Goal: Transaction & Acquisition: Purchase product/service

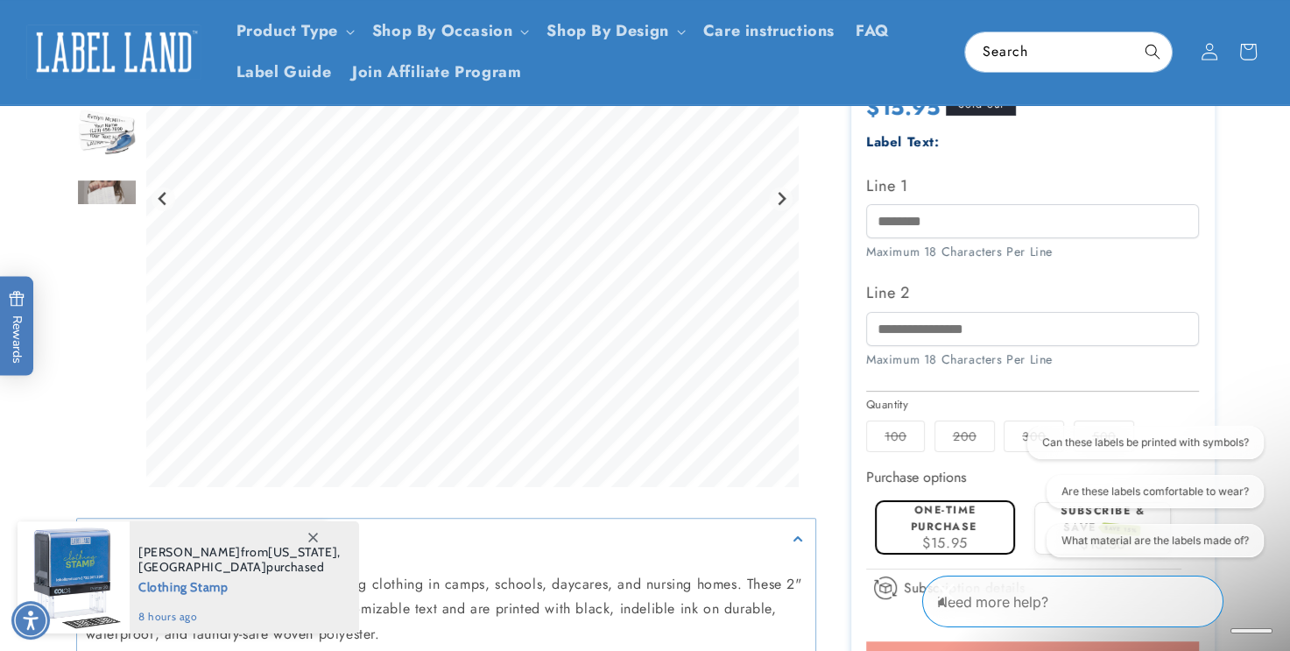
scroll to position [403, 0]
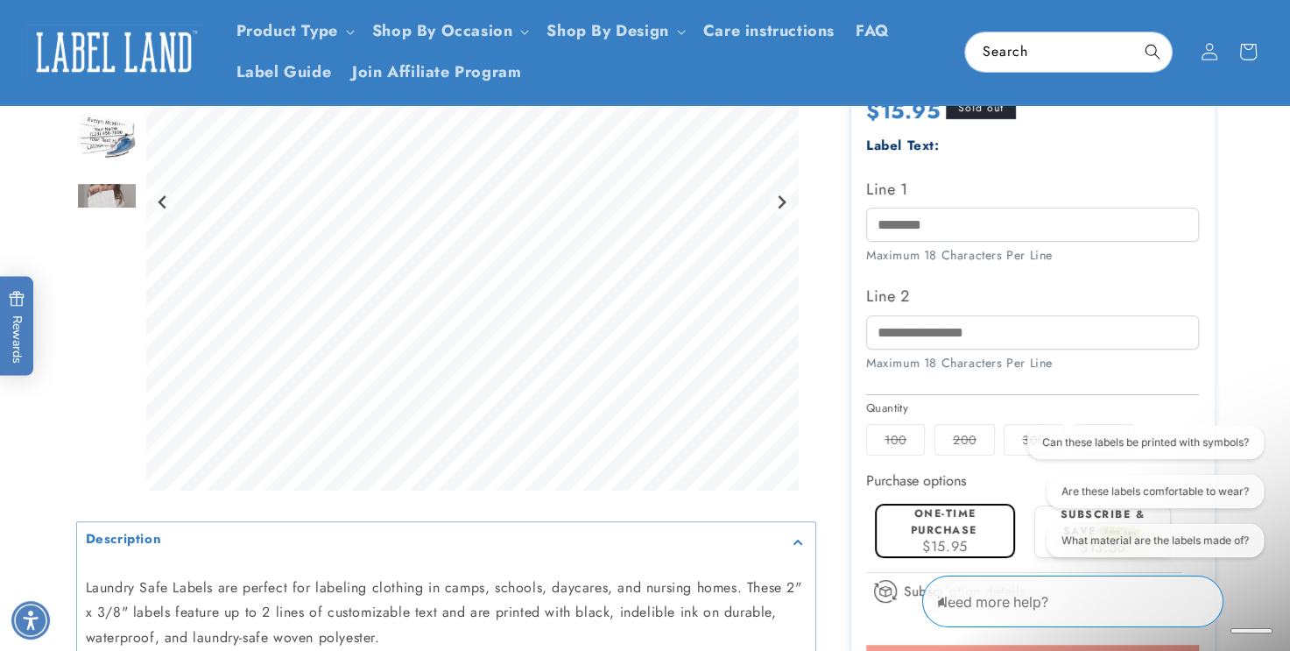
drag, startPoint x: 1286, startPoint y: 120, endPoint x: 1297, endPoint y: 193, distance: 73.6
drag, startPoint x: 1297, startPoint y: 193, endPoint x: 1287, endPoint y: 230, distance: 39.1
click at [1287, 230] on product-info at bounding box center [645, 305] width 1290 height 1062
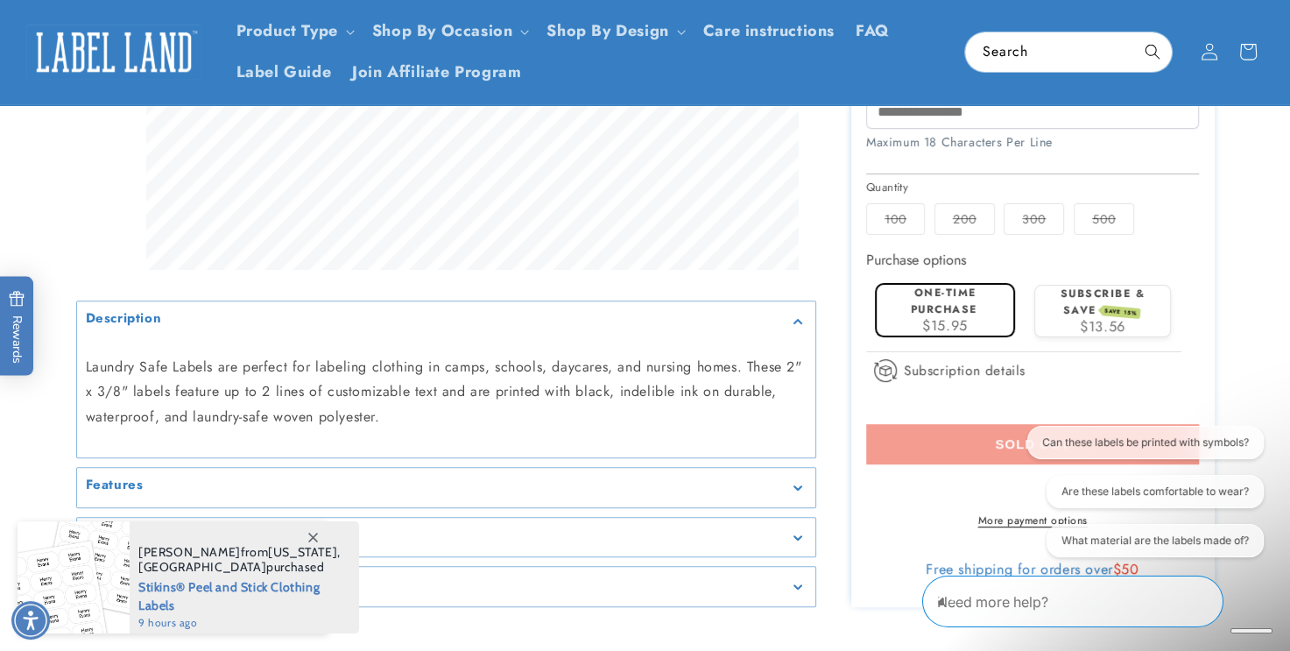
scroll to position [612, 0]
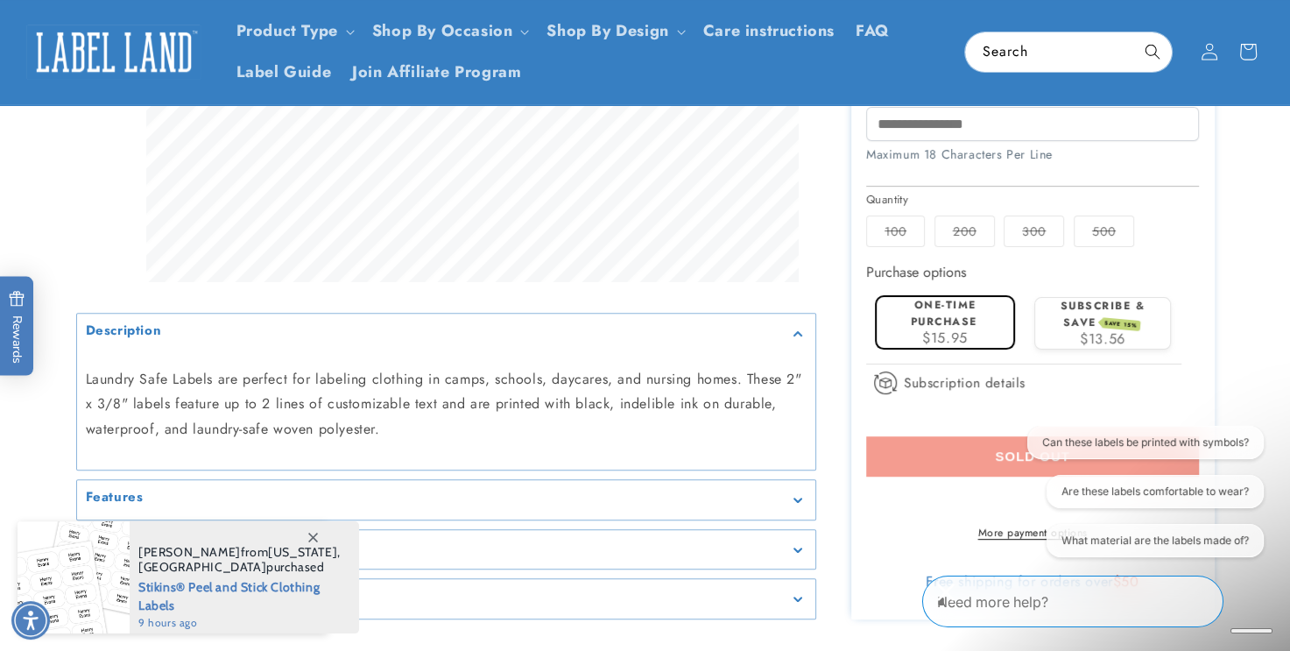
click at [957, 326] on label "One-time purchase" at bounding box center [944, 313] width 67 height 32
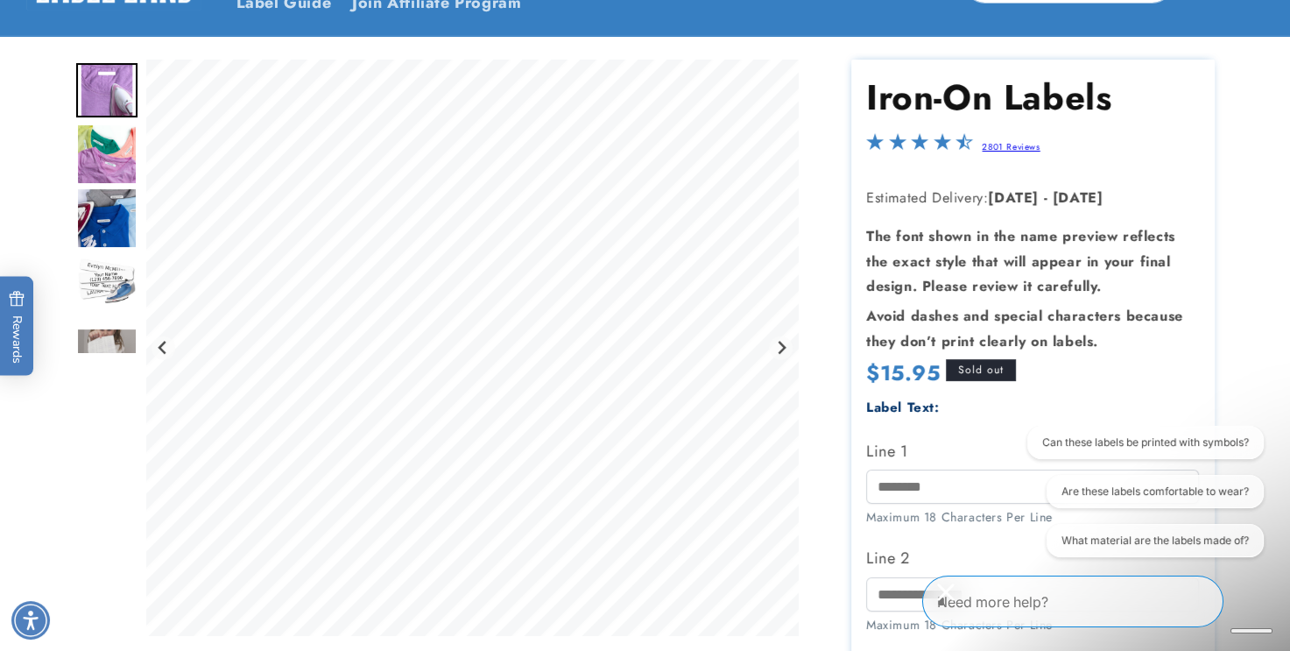
scroll to position [0, 0]
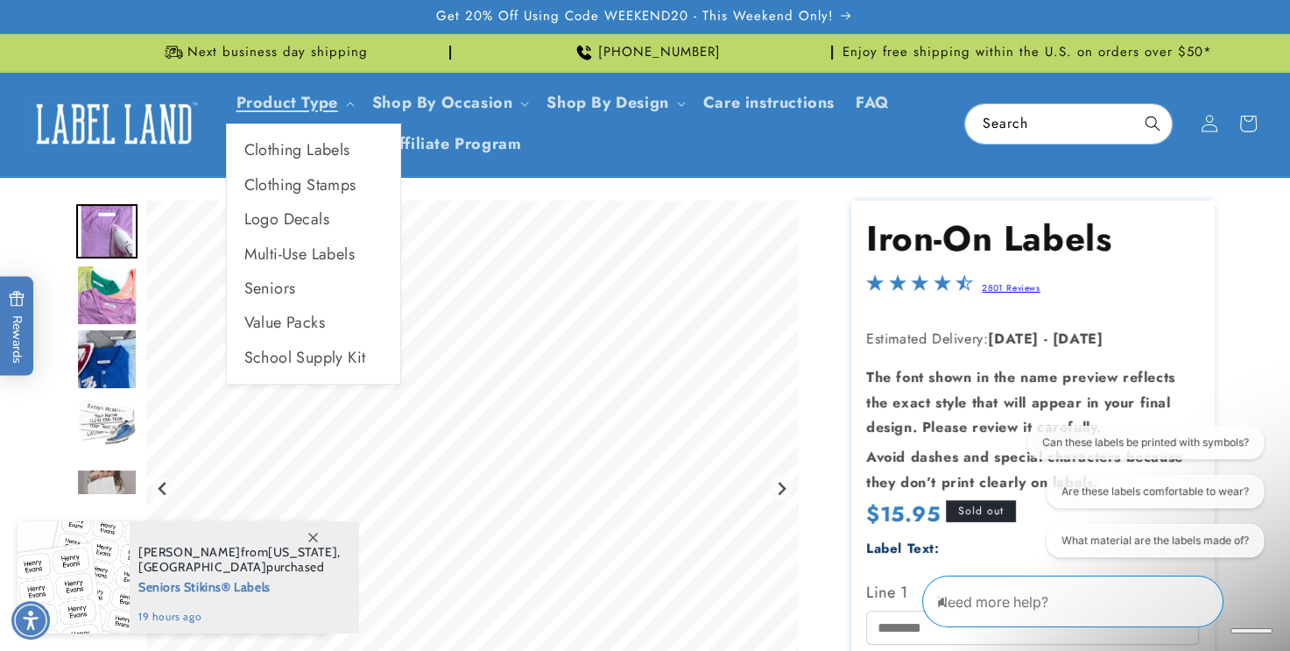
click at [315, 127] on ul "Clothing Labels Clothing Stamps Logo Decals Multi-Use Labels Seniors Value Pack…" at bounding box center [313, 254] width 175 height 261
click at [262, 147] on link "Clothing Labels" at bounding box center [313, 150] width 173 height 34
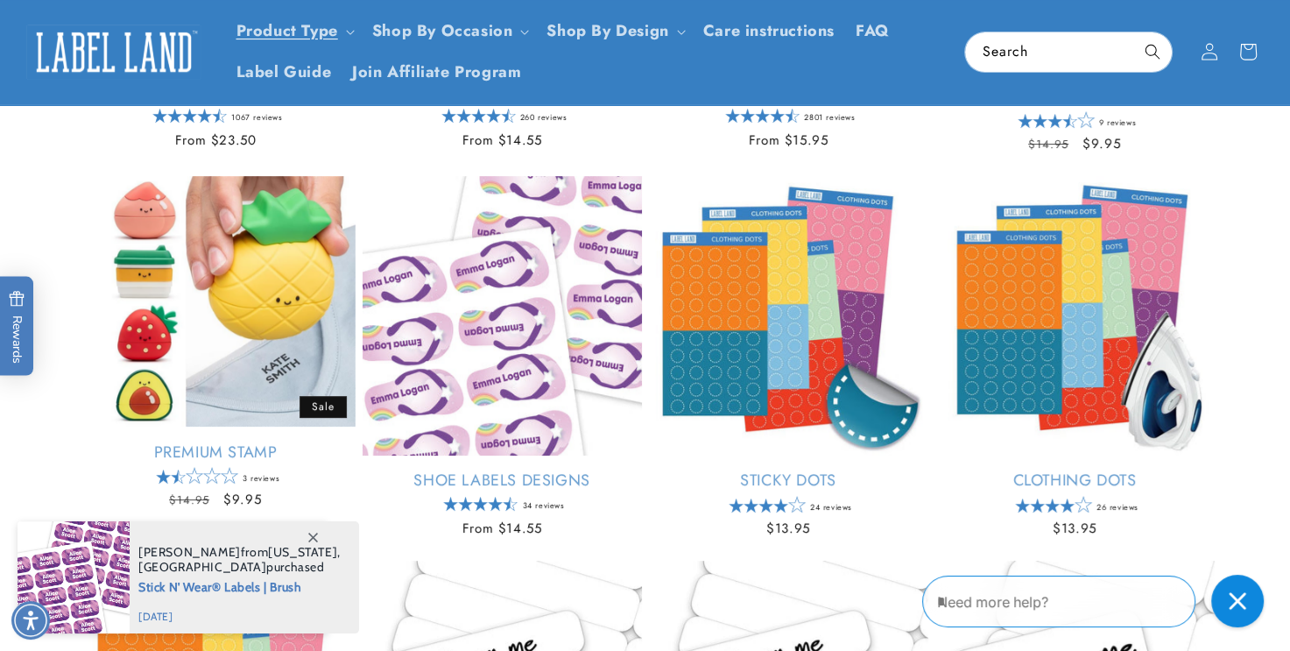
scroll to position [364, 0]
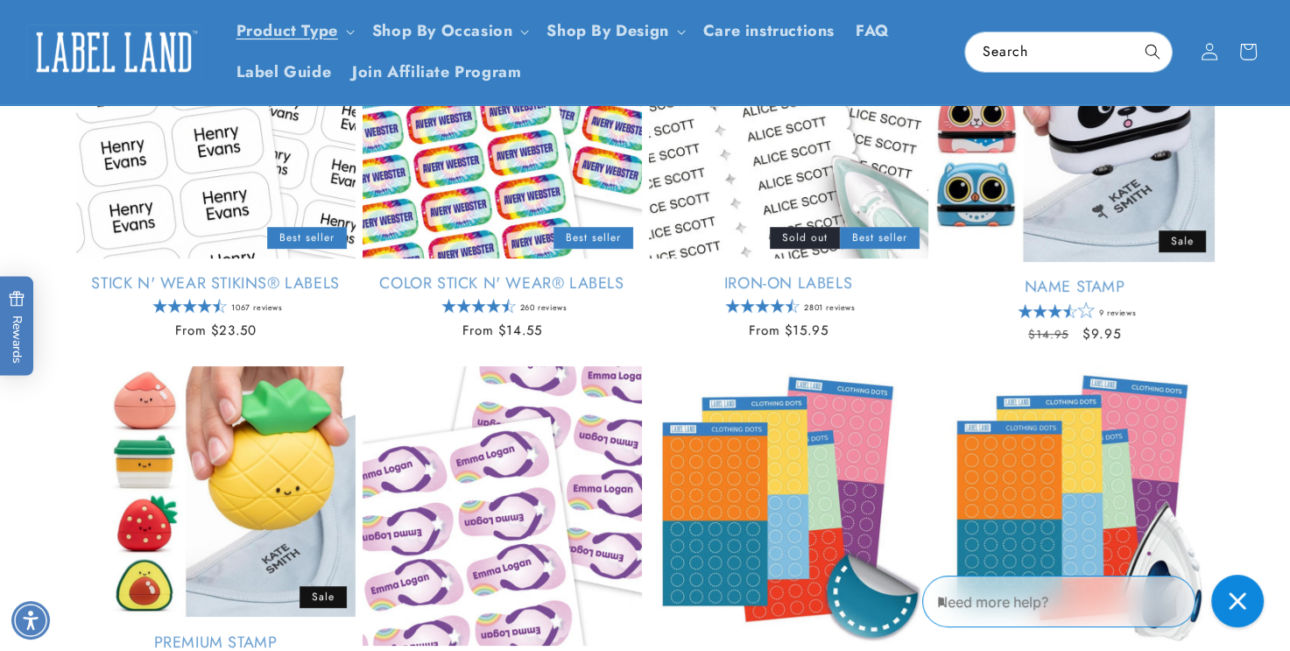
click at [864, 273] on link "Iron-On Labels" at bounding box center [788, 283] width 279 height 20
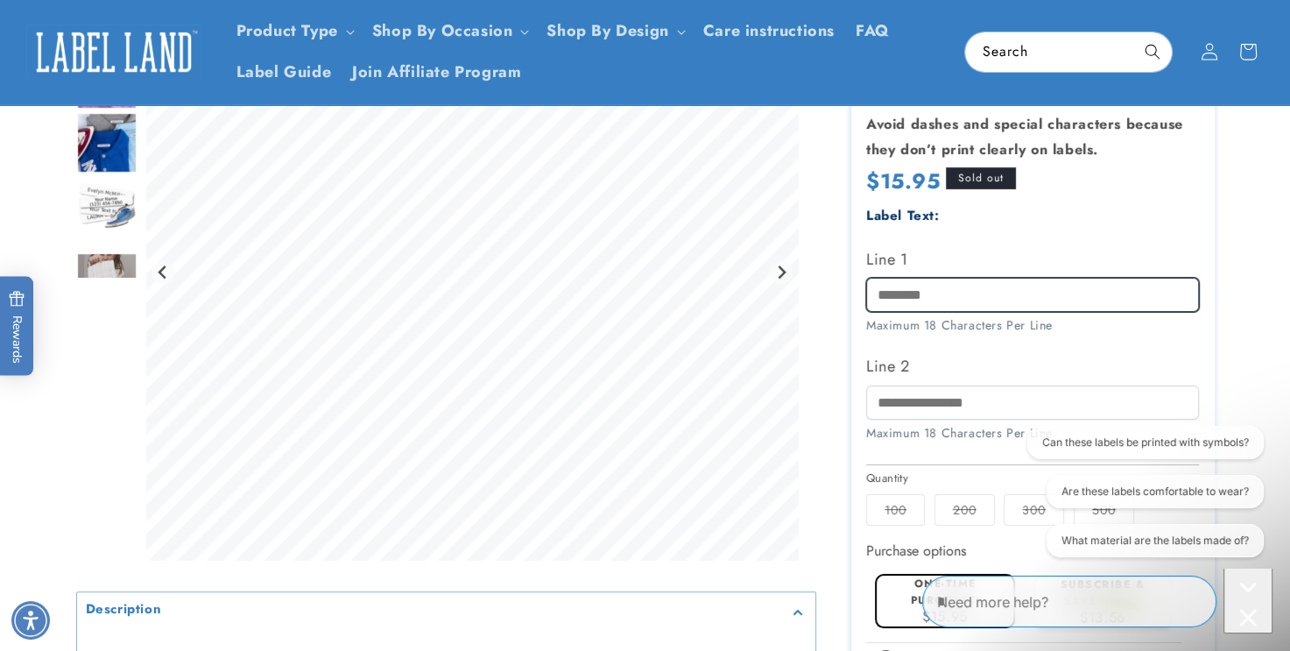
click at [890, 293] on input "Line 1" at bounding box center [1032, 295] width 333 height 34
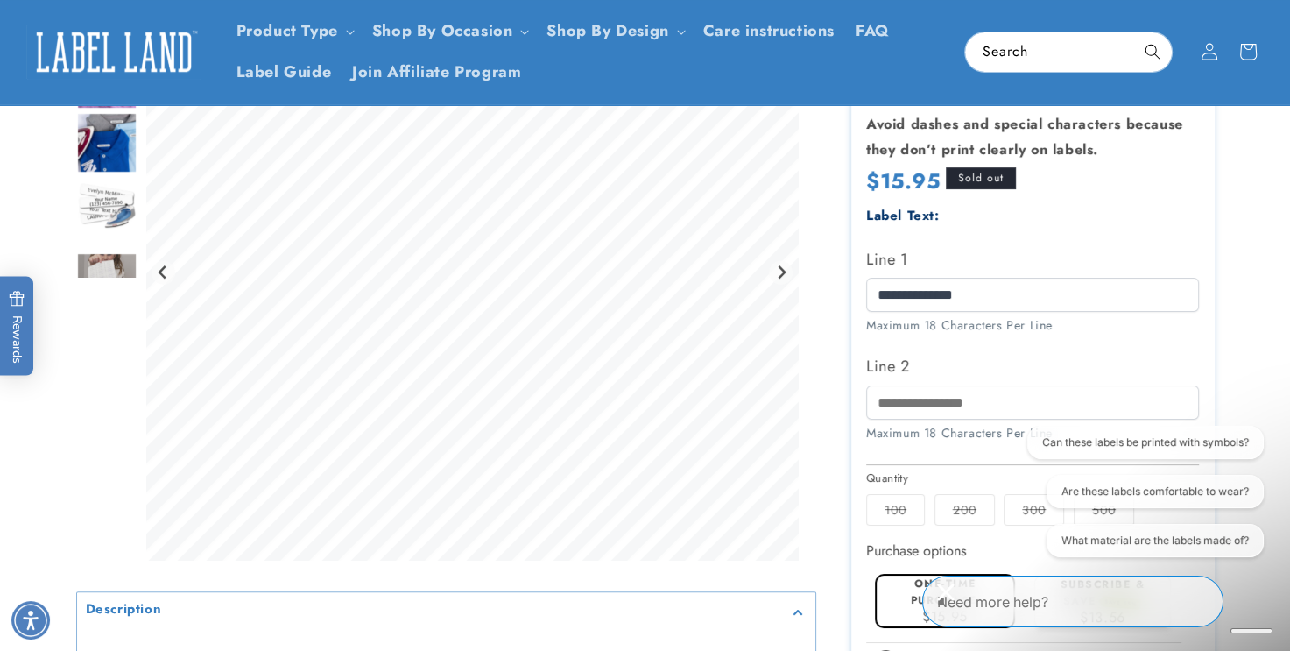
click at [1283, 160] on product-info at bounding box center [645, 375] width 1290 height 1062
click at [1285, 162] on product-info at bounding box center [645, 375] width 1290 height 1062
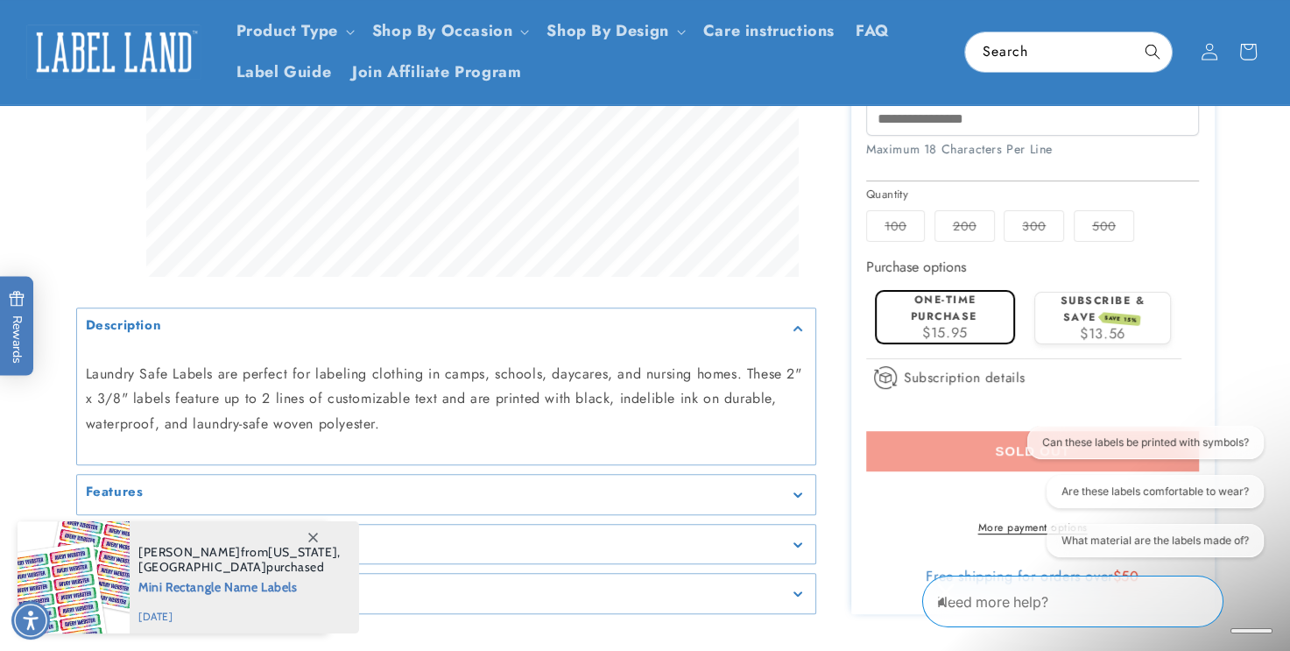
scroll to position [561, 0]
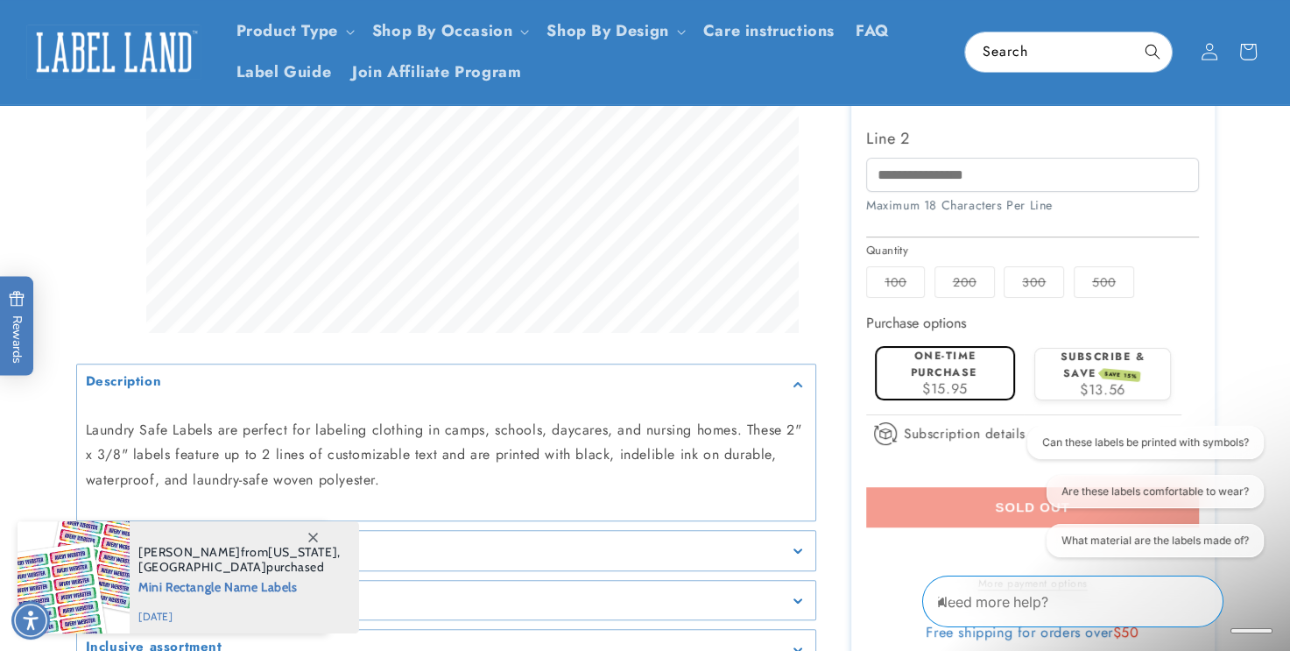
click at [905, 279] on label "100 Variant sold out or unavailable" at bounding box center [895, 282] width 59 height 32
click at [953, 244] on fieldset "Quantity 100 Variant sold out or unavailable 200 Variant sold out or unavailabl…" at bounding box center [1032, 271] width 333 height 59
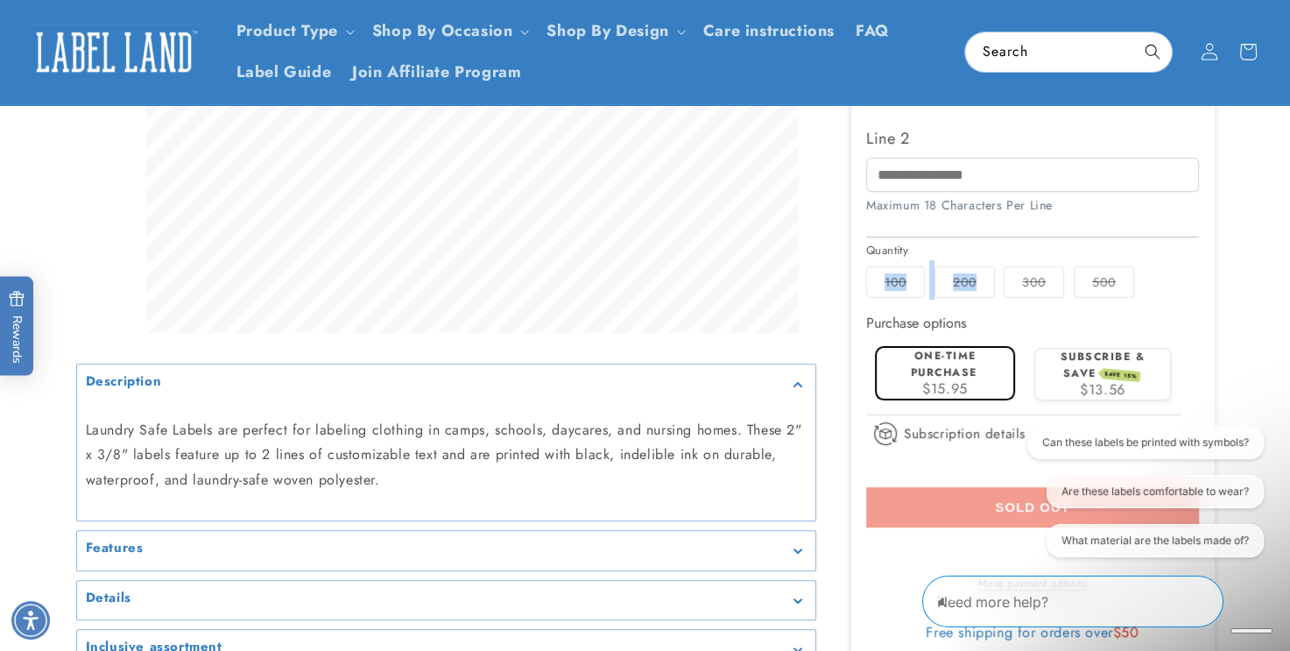
drag, startPoint x: 953, startPoint y: 244, endPoint x: 970, endPoint y: 272, distance: 31.9
click at [970, 272] on fieldset "Quantity 100 Variant sold out or unavailable 200 Variant sold out or unavailabl…" at bounding box center [1032, 271] width 333 height 59
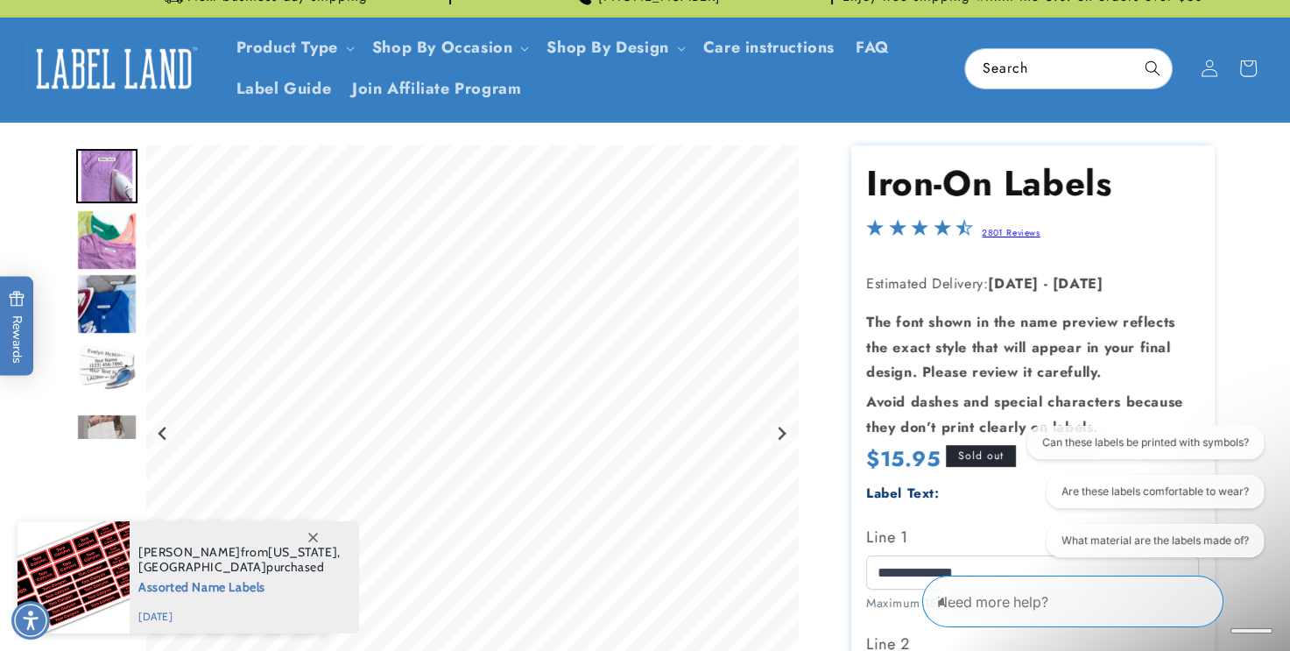
scroll to position [51, 0]
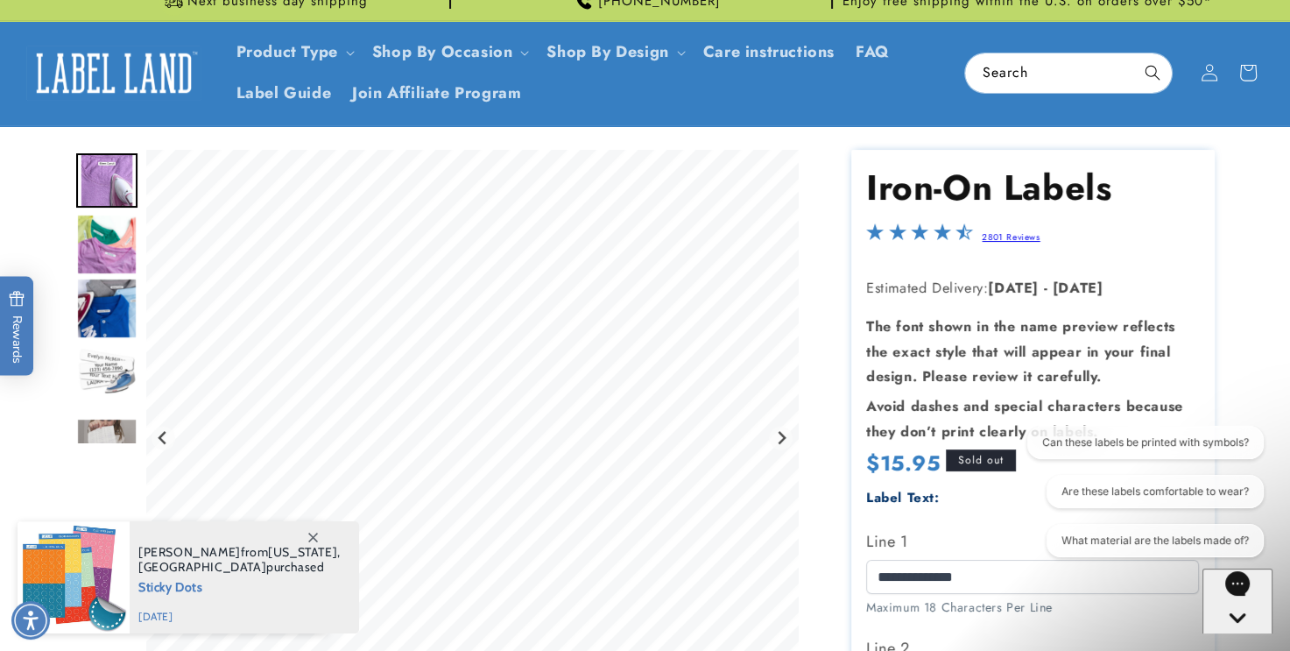
click at [308, 534] on icon at bounding box center [313, 538] width 10 height 10
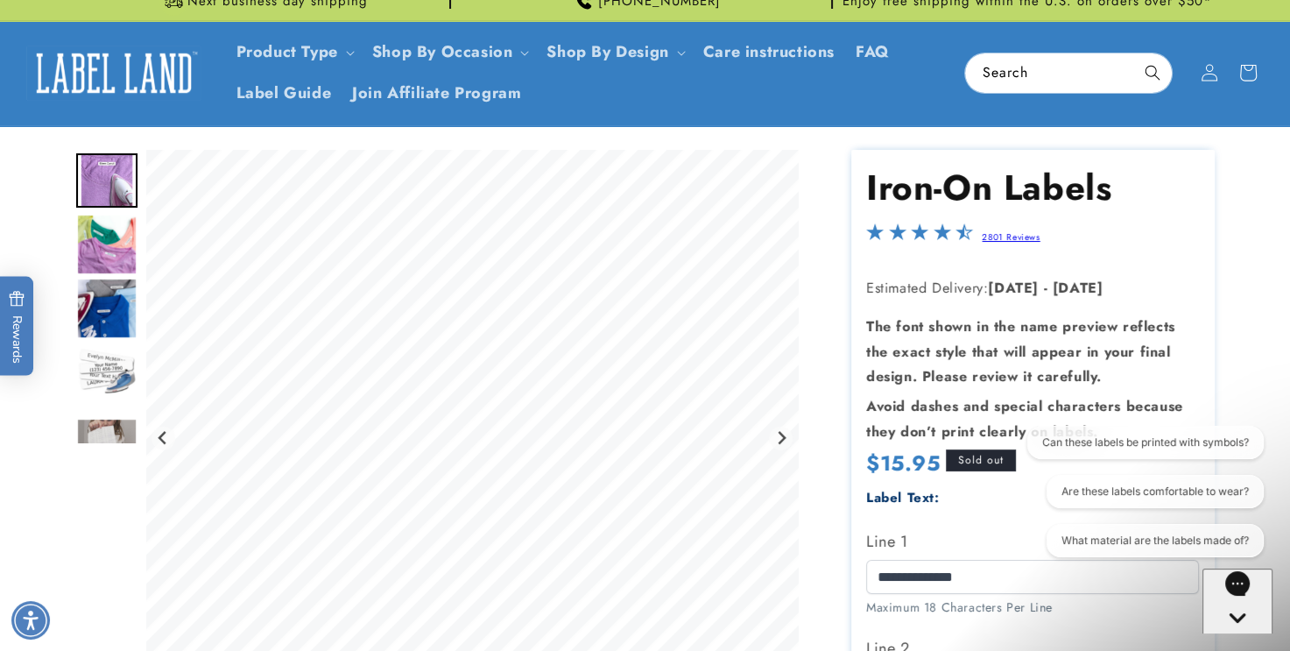
click at [1244, 640] on icon "Gorgias live chat" at bounding box center [1238, 649] width 18 height 18
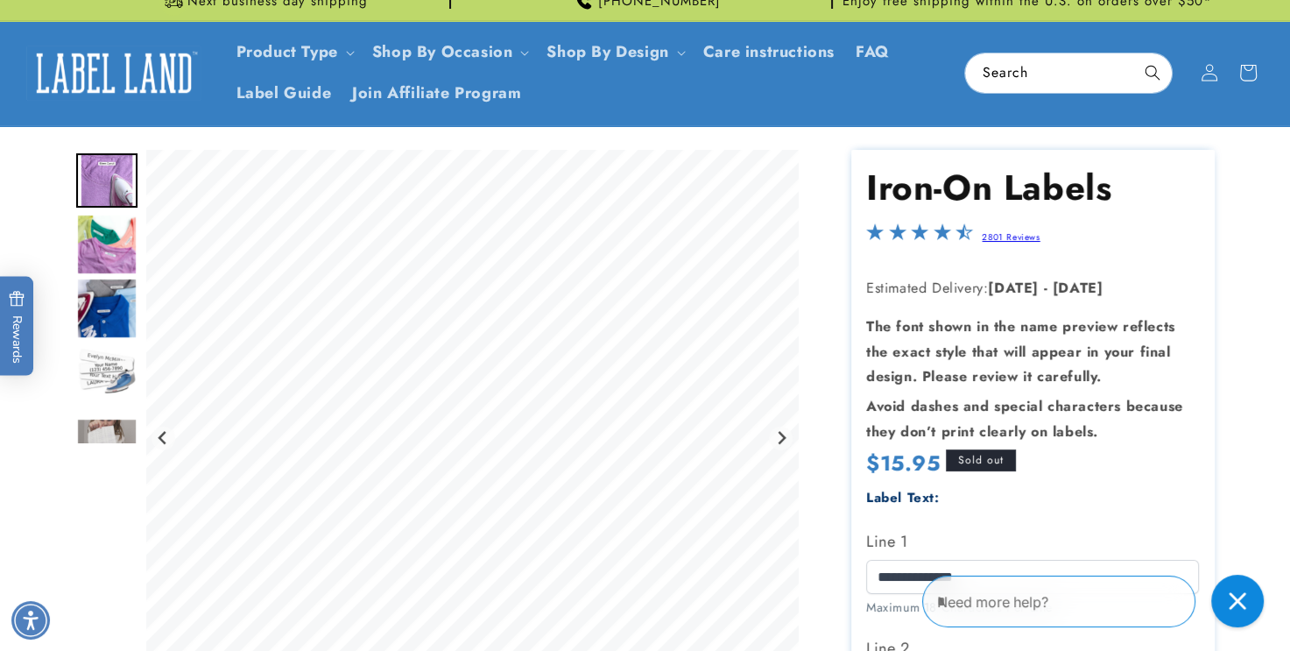
click at [1000, 597] on textarea "Type your message here" at bounding box center [1044, 601] width 215 height 21
click at [993, 511] on div "**********" at bounding box center [1032, 614] width 333 height 256
drag, startPoint x: 967, startPoint y: 575, endPoint x: 1240, endPoint y: 597, distance: 273.4
click at [1240, 597] on div "Need more help?" at bounding box center [1098, 601] width 350 height 65
click at [972, 569] on div "Need more help?" at bounding box center [1098, 601] width 350 height 65
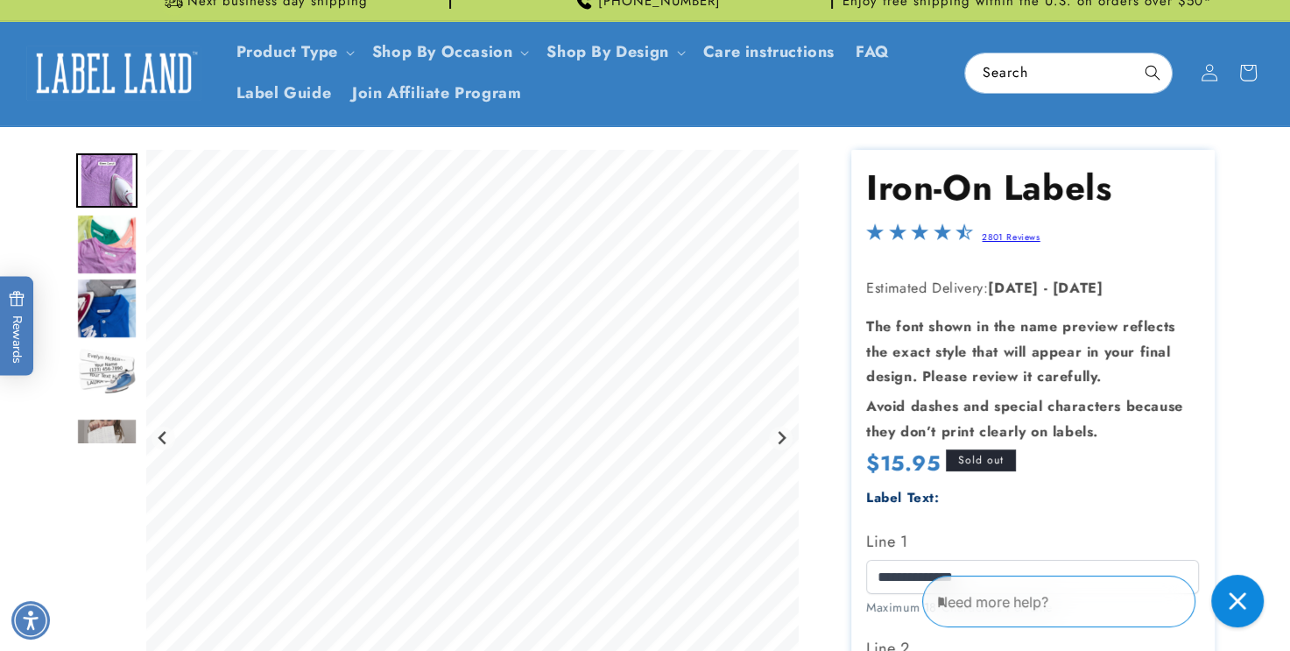
click at [972, 569] on div "Need more help?" at bounding box center [1098, 601] width 350 height 65
drag, startPoint x: 972, startPoint y: 569, endPoint x: 1113, endPoint y: 615, distance: 149.3
click at [1113, 615] on div "Need more help?" at bounding box center [1098, 601] width 350 height 65
click at [1283, 88] on header "Product Type Product Type Clothing Labels Clothing Stamps Logo Decals Multi-Use…" at bounding box center [645, 73] width 1290 height 104
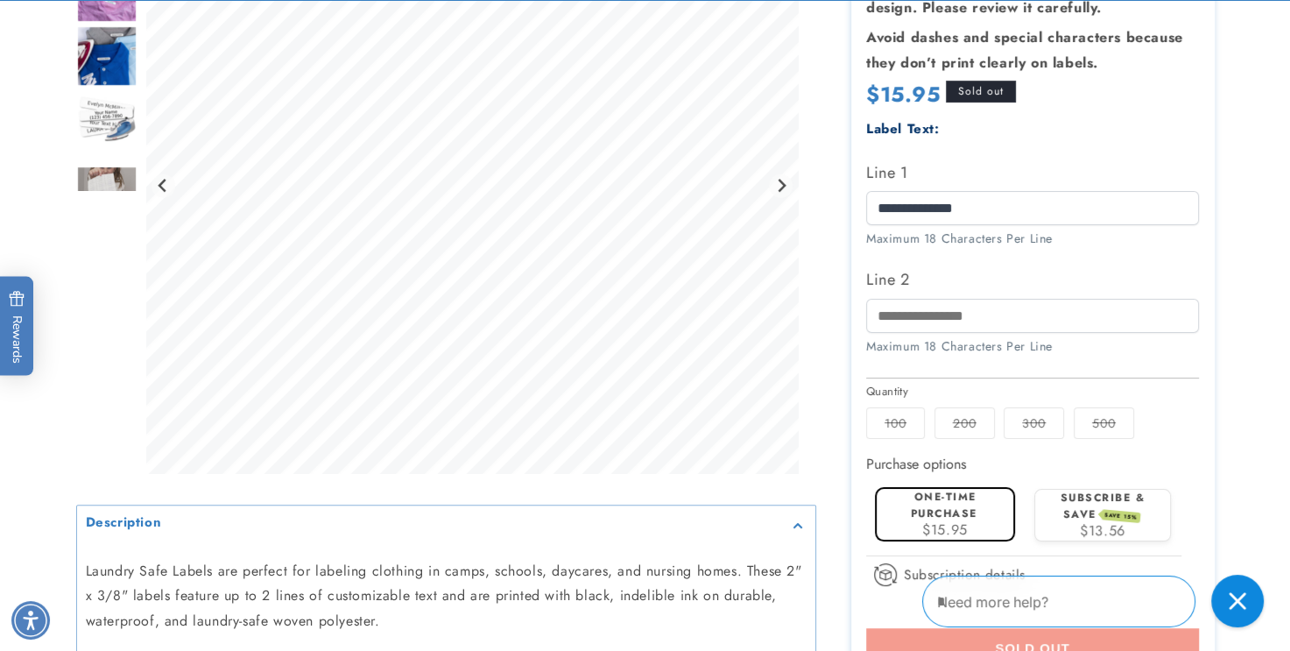
scroll to position [428, 0]
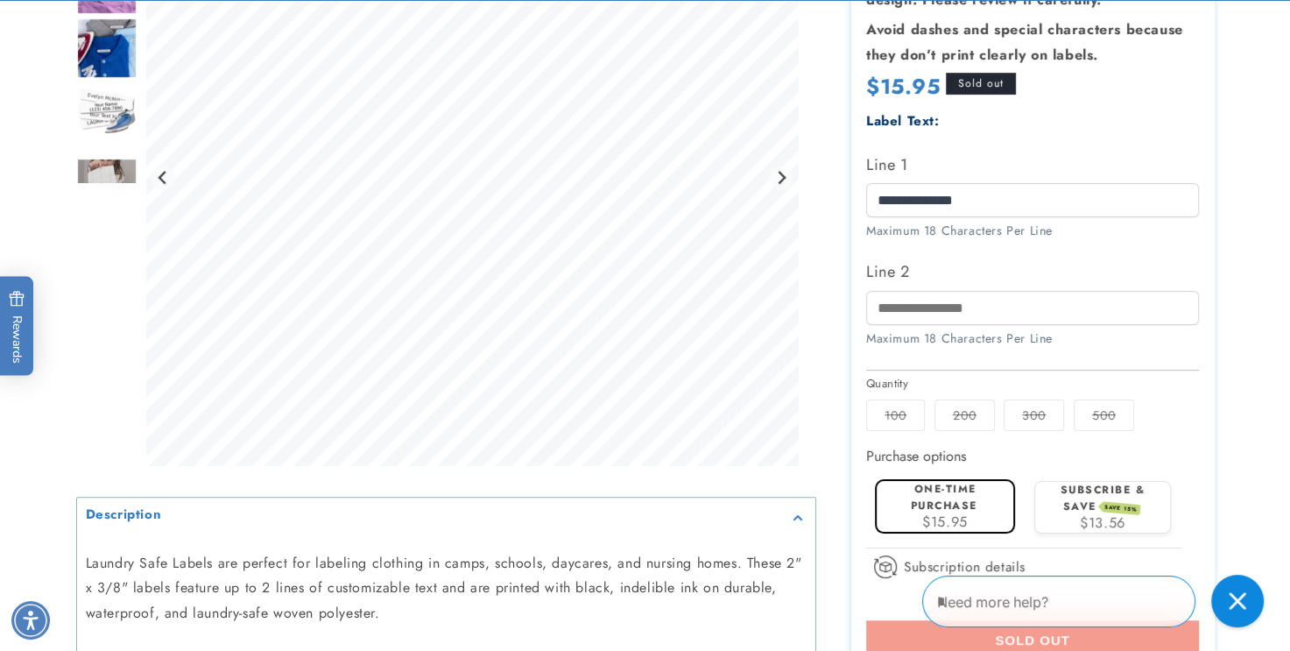
click at [946, 500] on label "One-time purchase" at bounding box center [944, 497] width 67 height 32
click at [950, 501] on label "One-time purchase" at bounding box center [944, 497] width 67 height 32
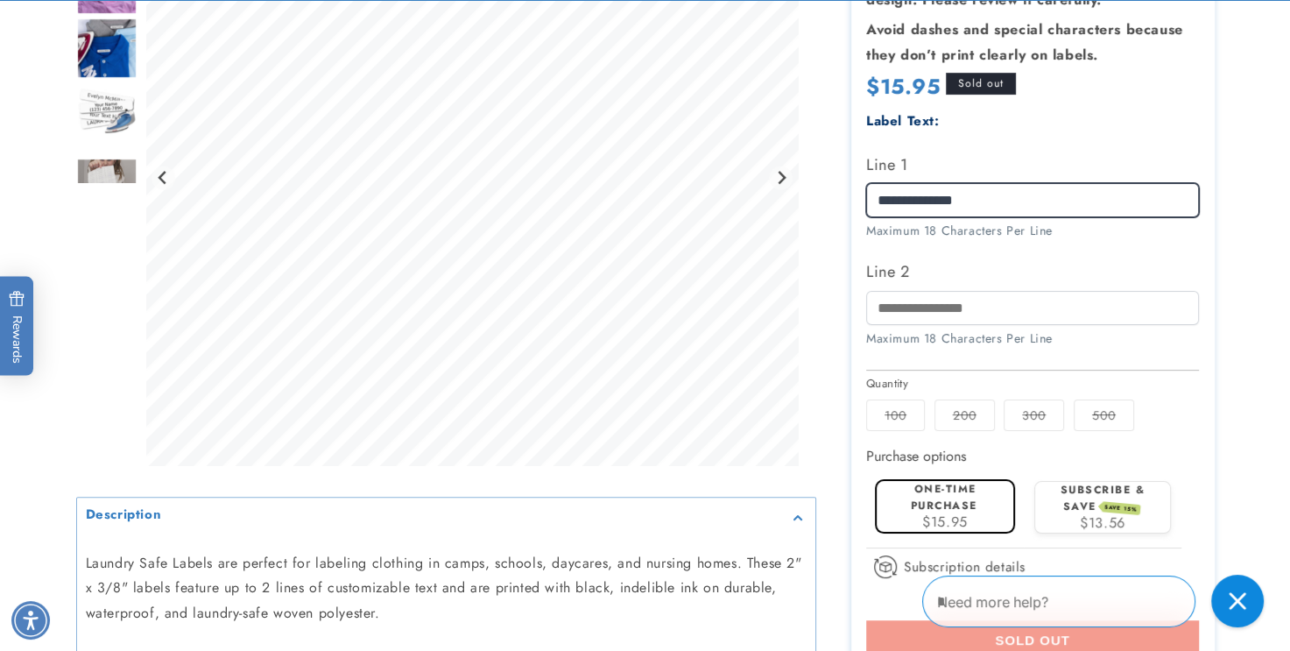
drag, startPoint x: 950, startPoint y: 501, endPoint x: 981, endPoint y: 190, distance: 312.6
click at [981, 190] on input "**********" at bounding box center [1032, 200] width 333 height 34
type input "*"
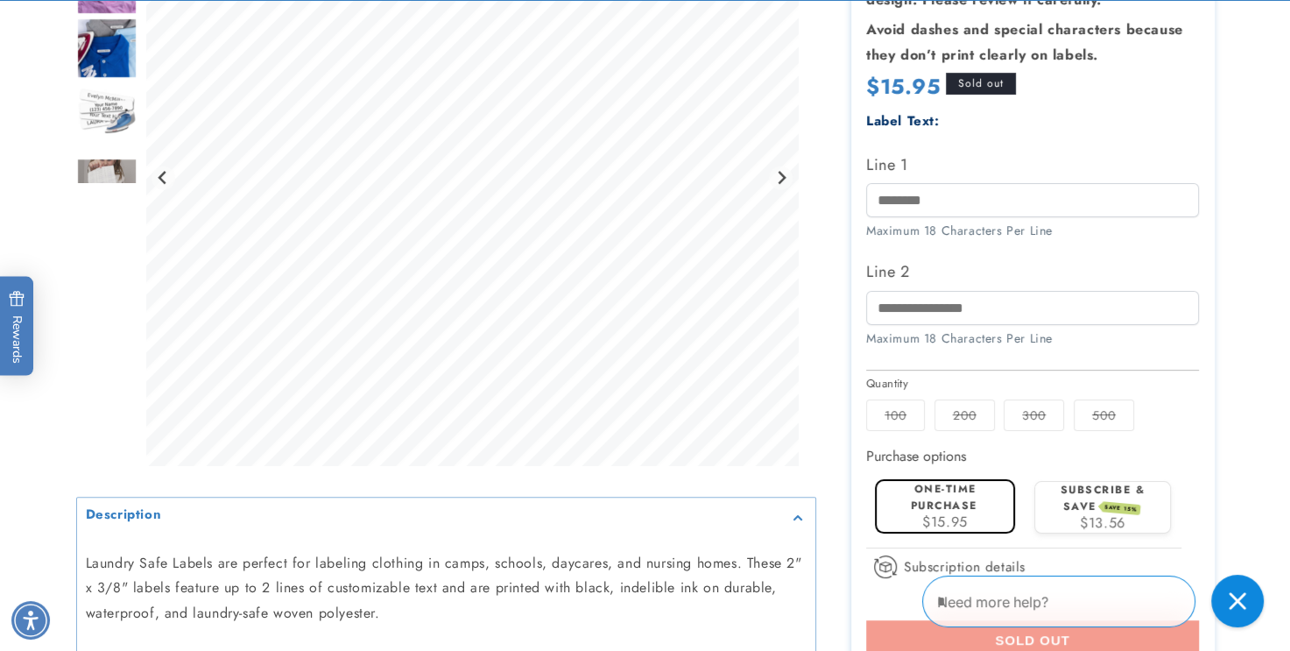
click at [941, 500] on label "One-time purchase" at bounding box center [944, 497] width 67 height 32
drag, startPoint x: 941, startPoint y: 500, endPoint x: 1132, endPoint y: 269, distance: 299.9
click at [1132, 269] on label "Line 2" at bounding box center [1032, 272] width 333 height 28
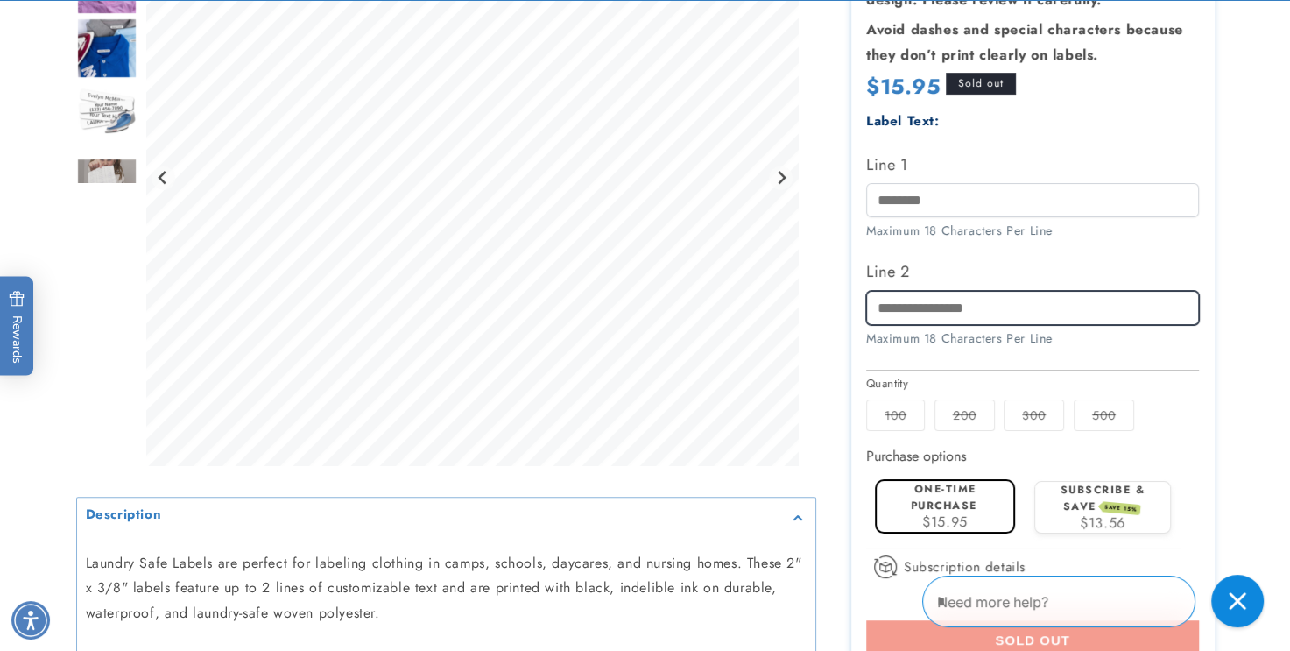
click at [1132, 291] on input "Line 2" at bounding box center [1032, 308] width 333 height 34
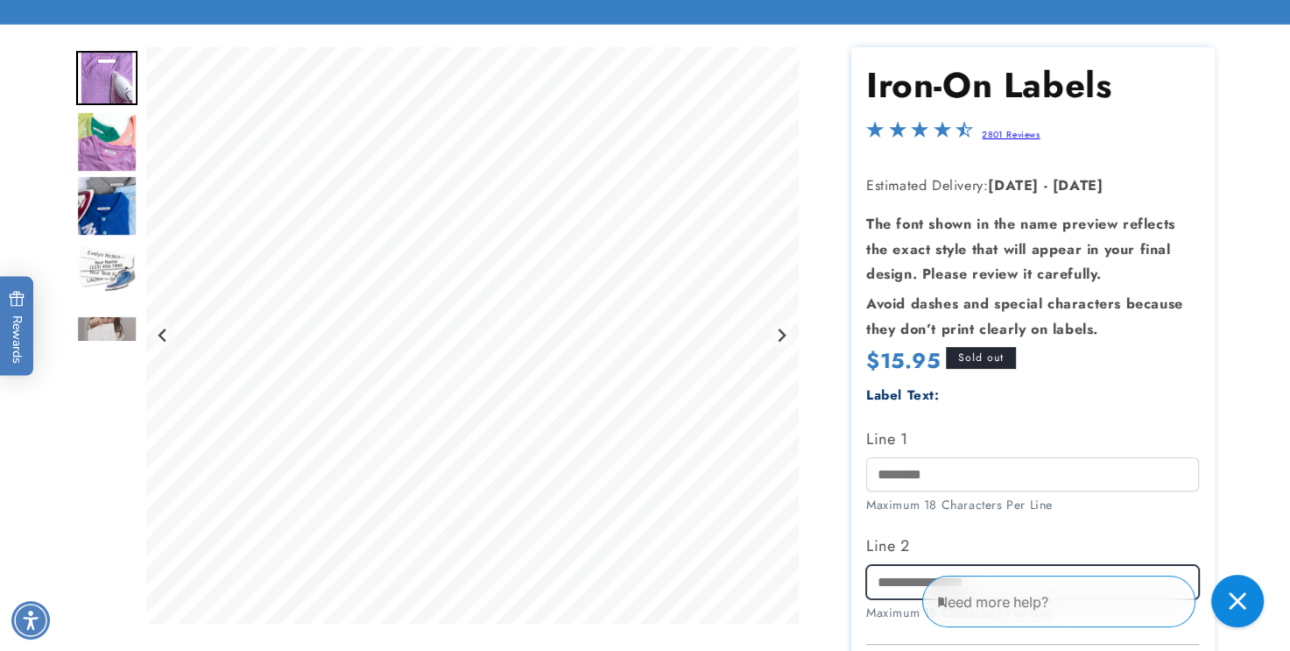
scroll to position [237, 0]
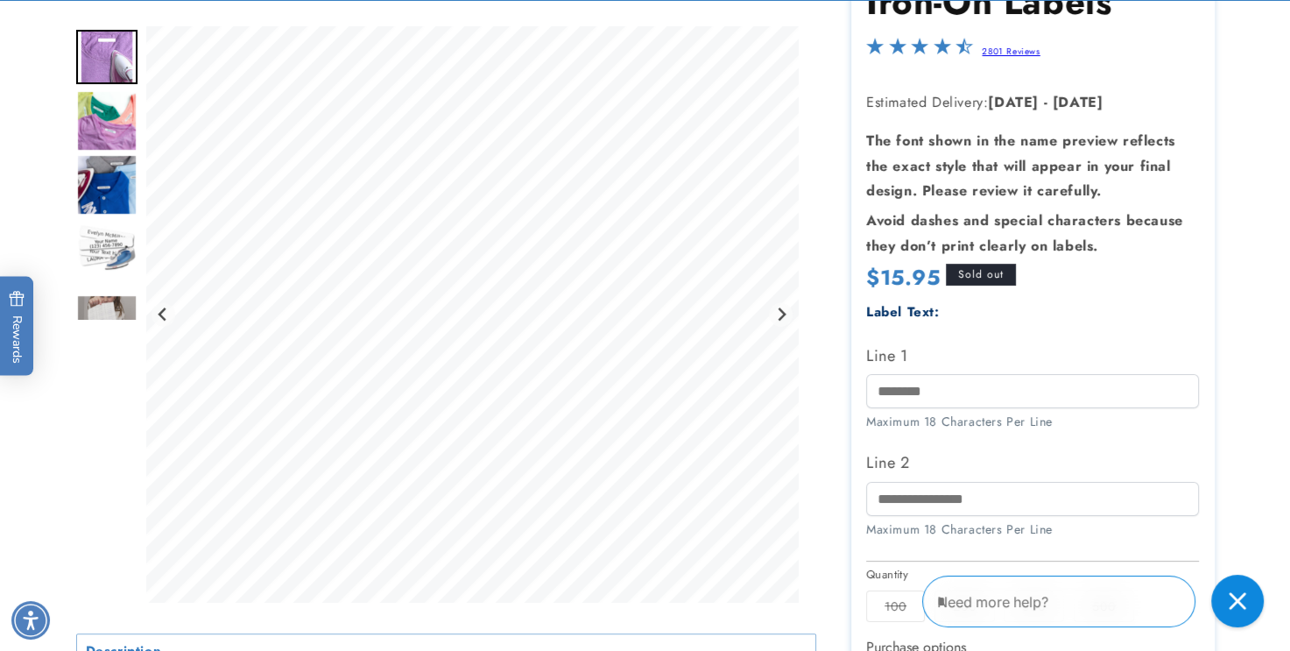
click at [986, 143] on strong "The font shown in the name preview reflects the exact style that will appear in…" at bounding box center [1020, 166] width 309 height 71
drag, startPoint x: 977, startPoint y: 274, endPoint x: 1053, endPoint y: 391, distance: 139.2
click at [1053, 391] on section "Iron-On Labels Iron-On Labels 2801 Reviews Estimated Delivery: Sep 16 - Sep 22 …" at bounding box center [1034, 479] width 364 height 1030
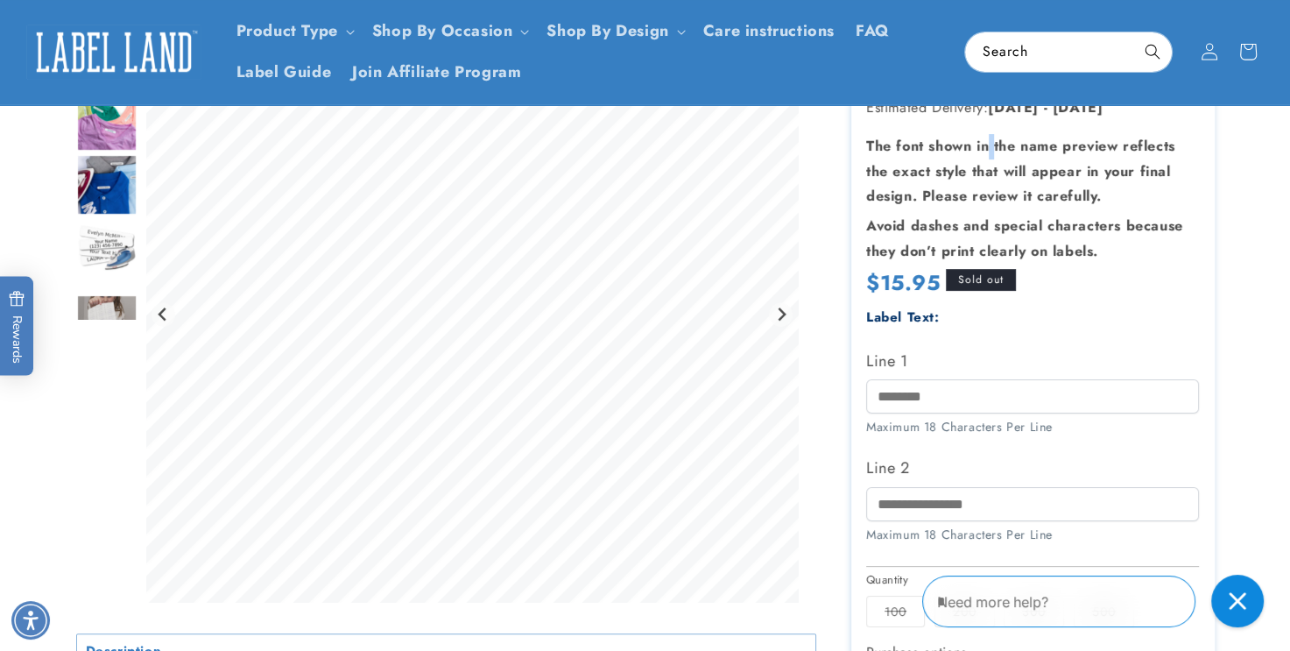
scroll to position [231, 0]
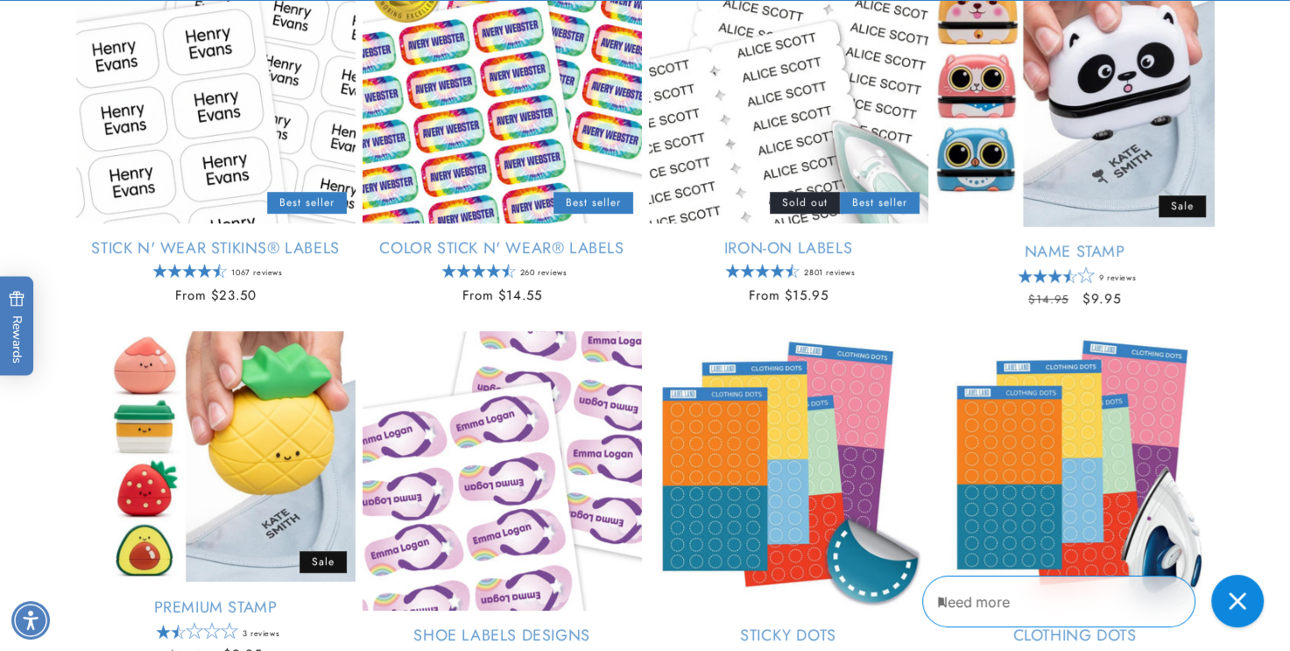
scroll to position [364, 0]
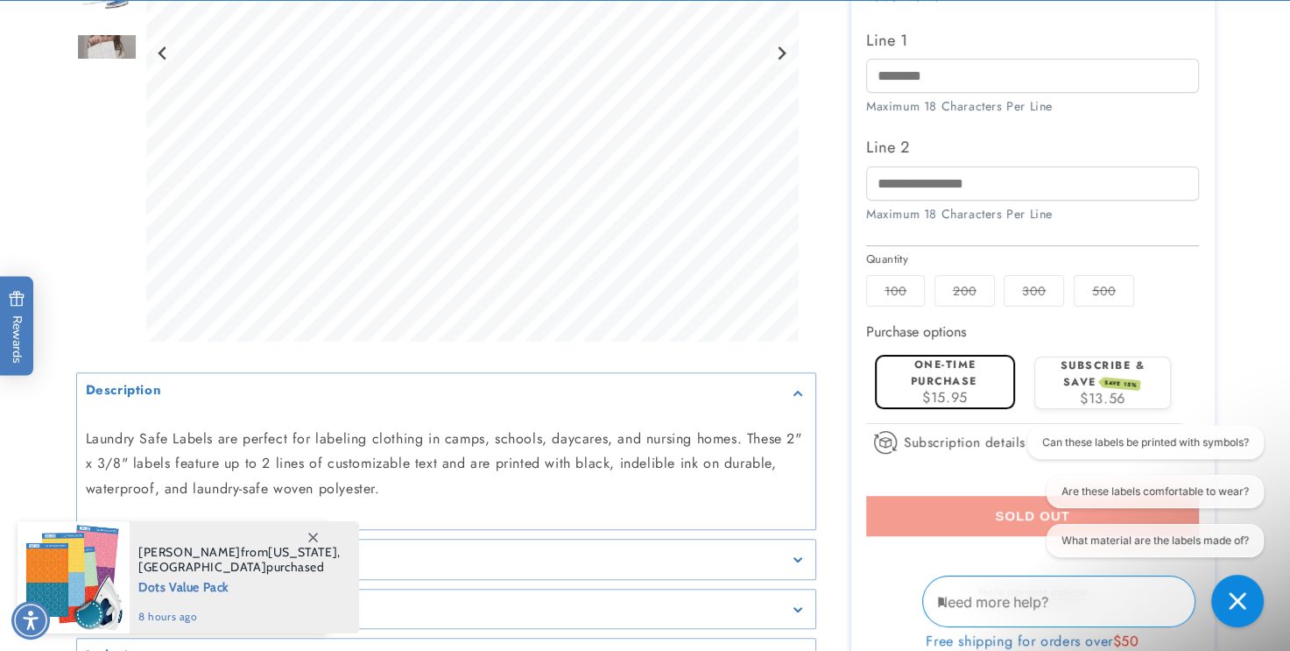
scroll to position [580, 0]
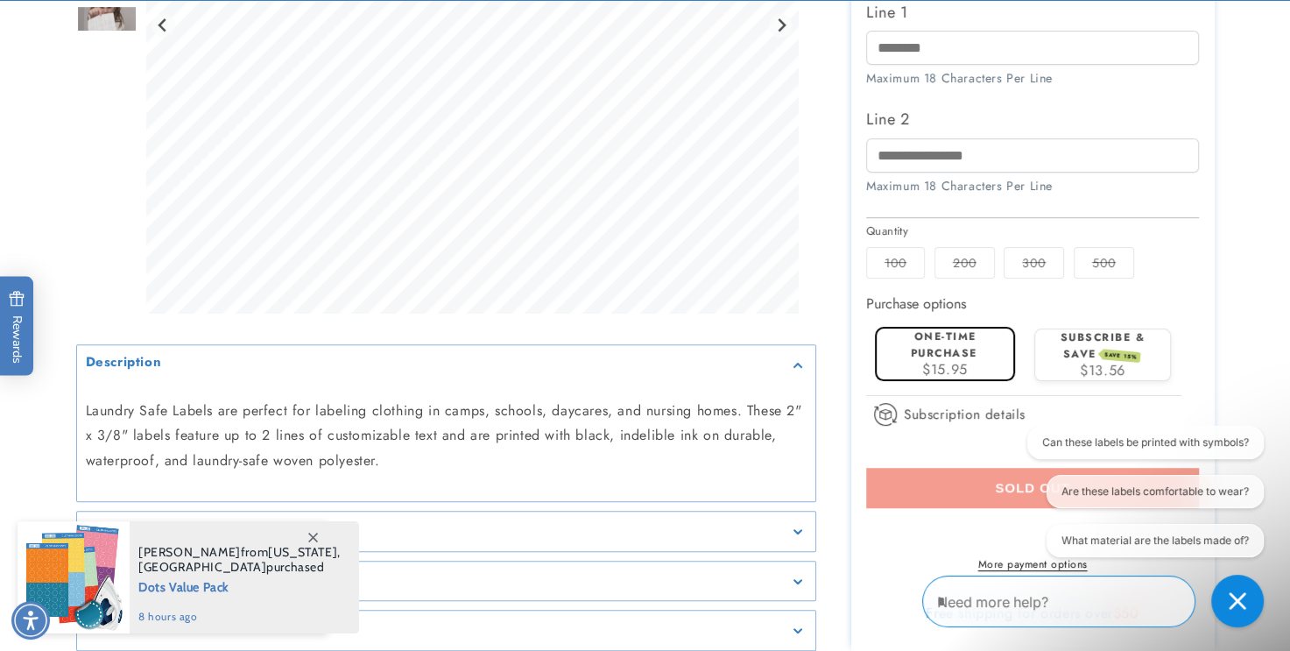
click at [311, 537] on icon at bounding box center [313, 538] width 10 height 10
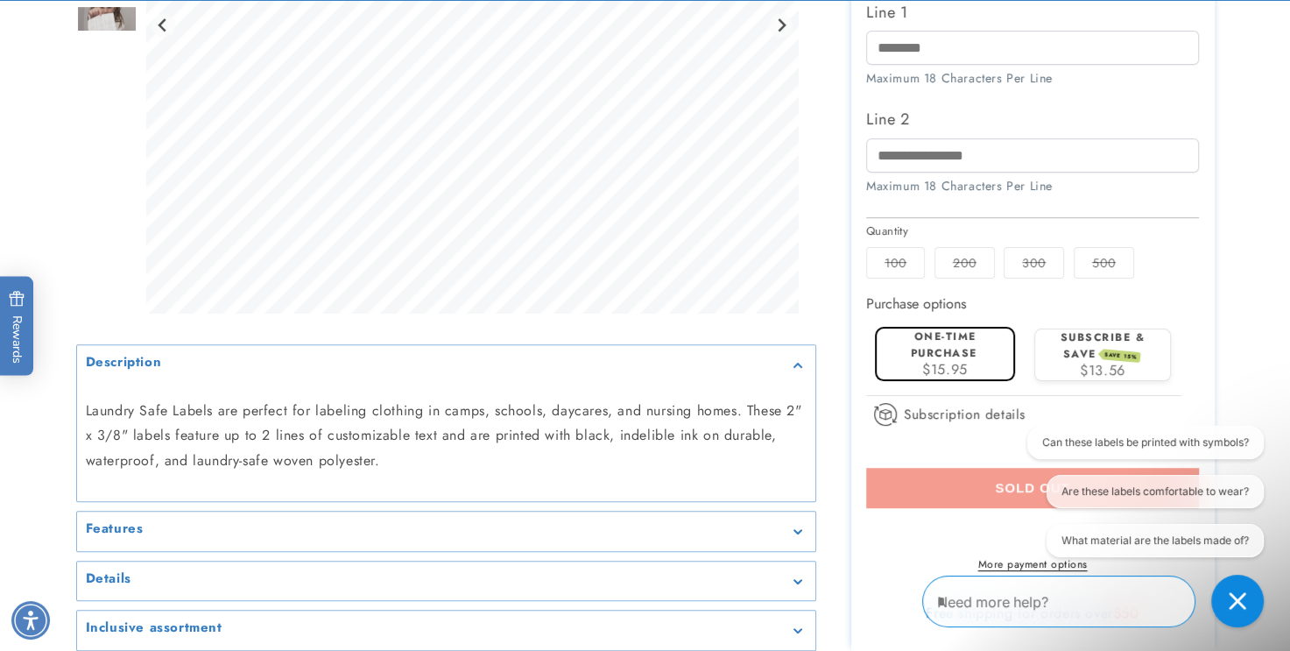
click at [310, 534] on summary "Features" at bounding box center [446, 532] width 739 height 39
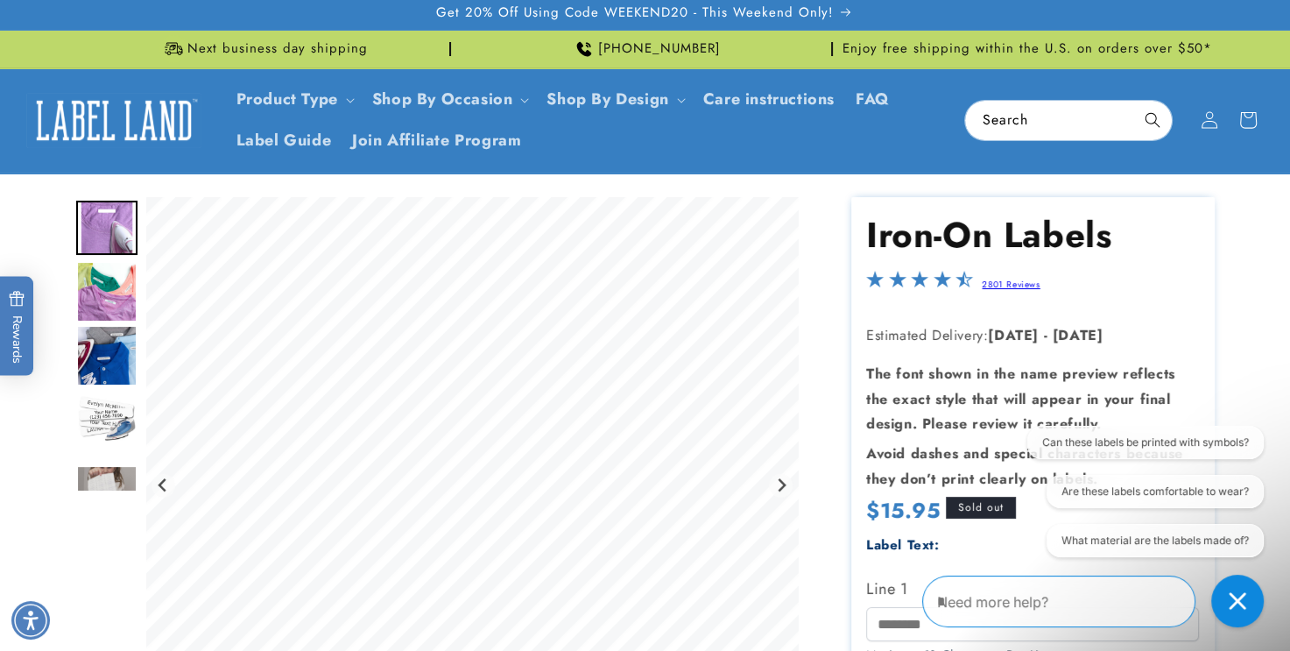
scroll to position [0, 0]
